Goal: Information Seeking & Learning: Learn about a topic

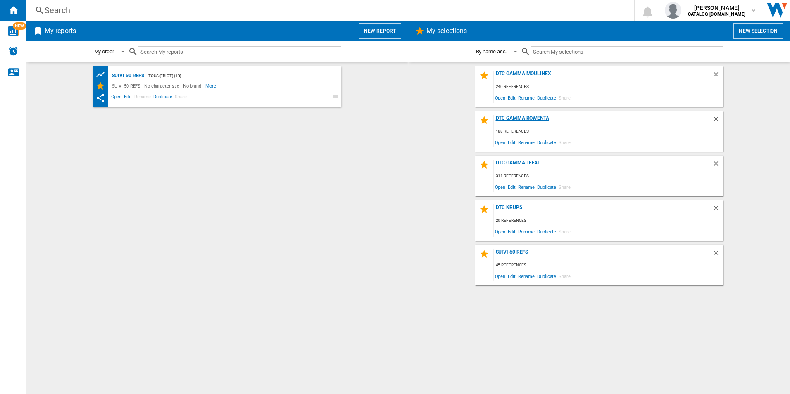
click at [514, 119] on div "DTC Gamma Rowenta" at bounding box center [603, 120] width 219 height 11
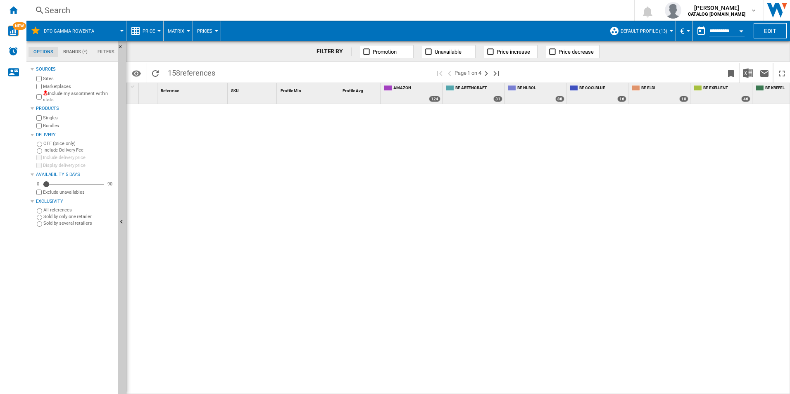
click at [59, 11] on div "Search" at bounding box center [329, 11] width 568 height 12
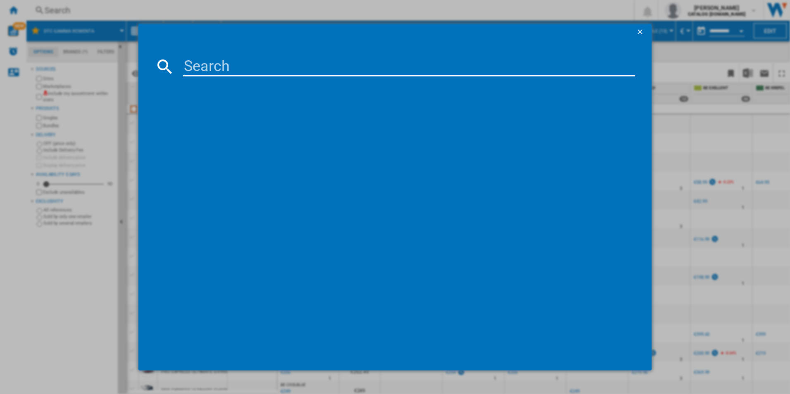
click at [205, 69] on input at bounding box center [409, 67] width 452 height 20
paste input "DH4236"
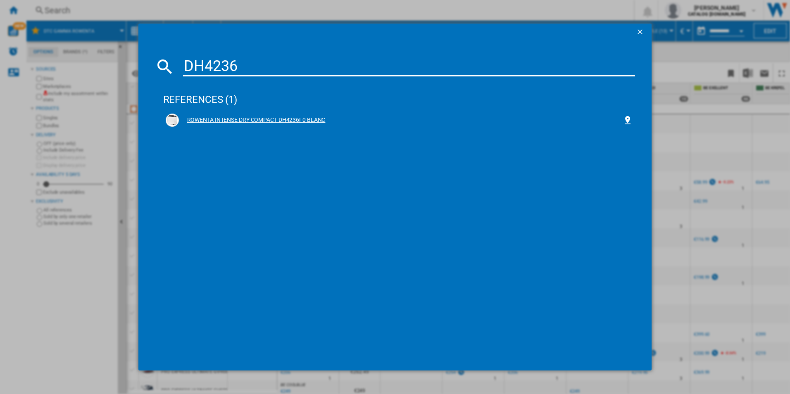
type input "DH4236"
click at [212, 122] on div "ROWENTA INTENSE DRY COMPACT DH4236F0 BLANC" at bounding box center [401, 120] width 444 height 8
